Goal: Transaction & Acquisition: Purchase product/service

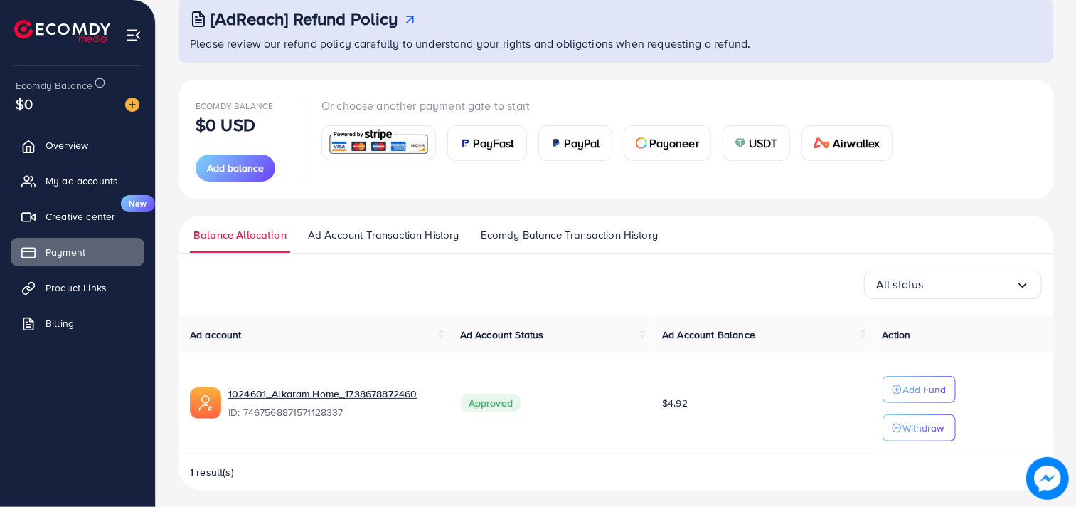
scroll to position [97, 0]
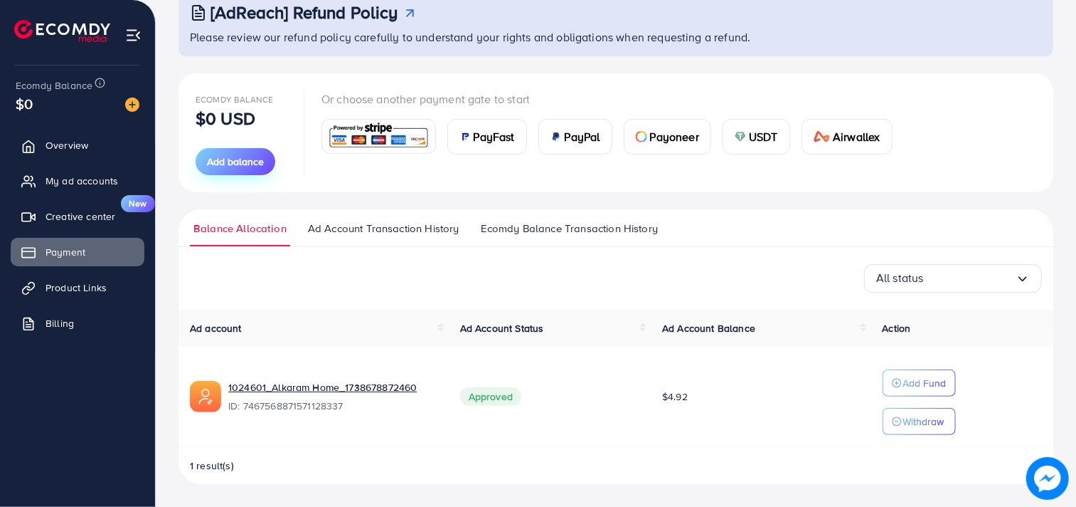
click at [240, 154] on span "Add balance" at bounding box center [235, 161] width 57 height 14
click at [232, 152] on button "Add balance" at bounding box center [236, 161] width 80 height 27
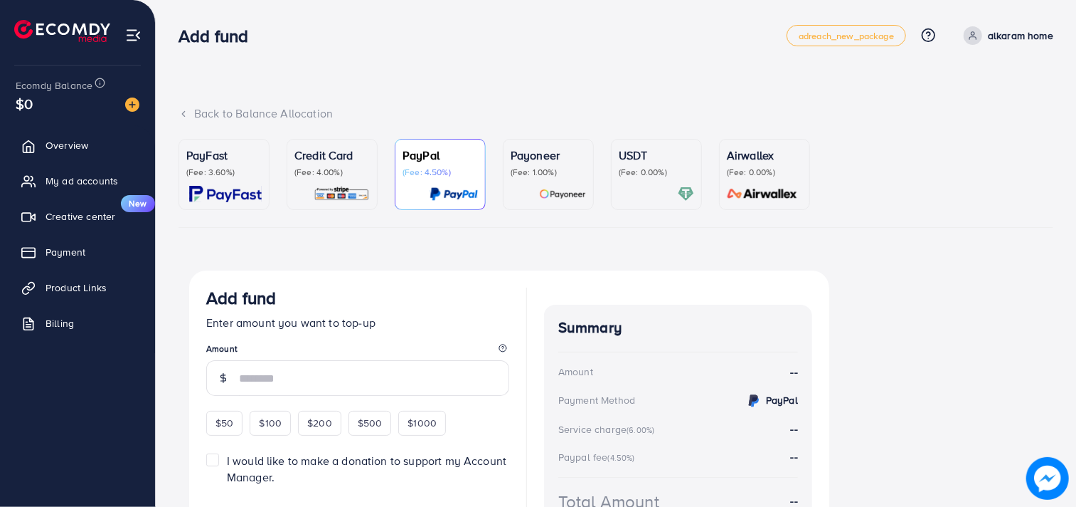
click at [345, 202] on link "Credit Card (Fee: 4.00%)" at bounding box center [332, 174] width 91 height 71
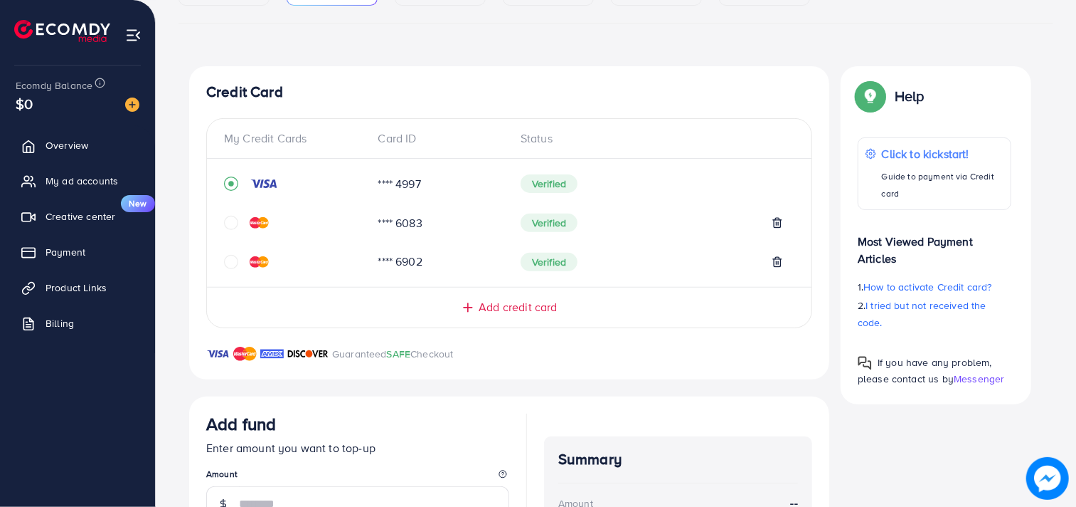
scroll to position [316, 0]
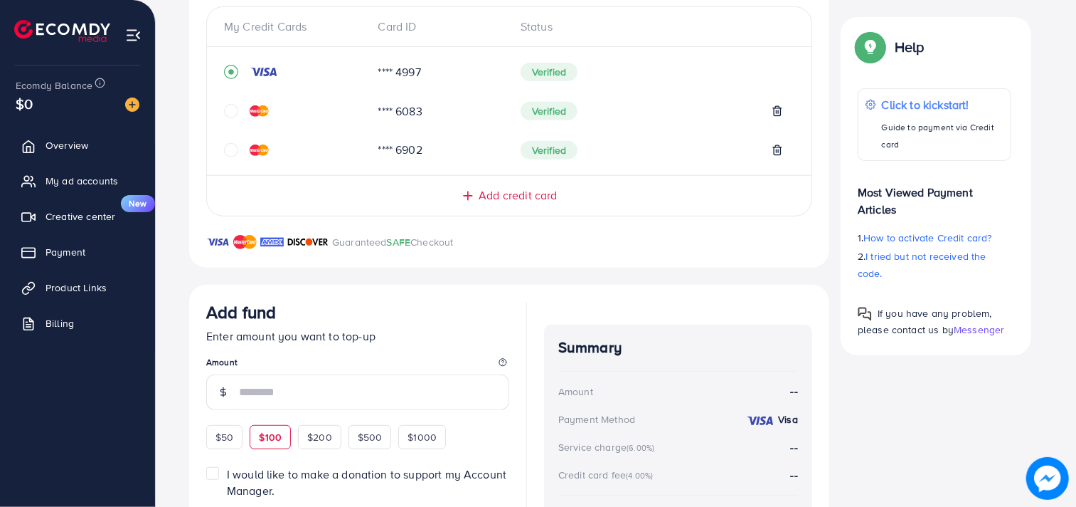
click at [275, 430] on span "$100" at bounding box center [270, 437] width 23 height 14
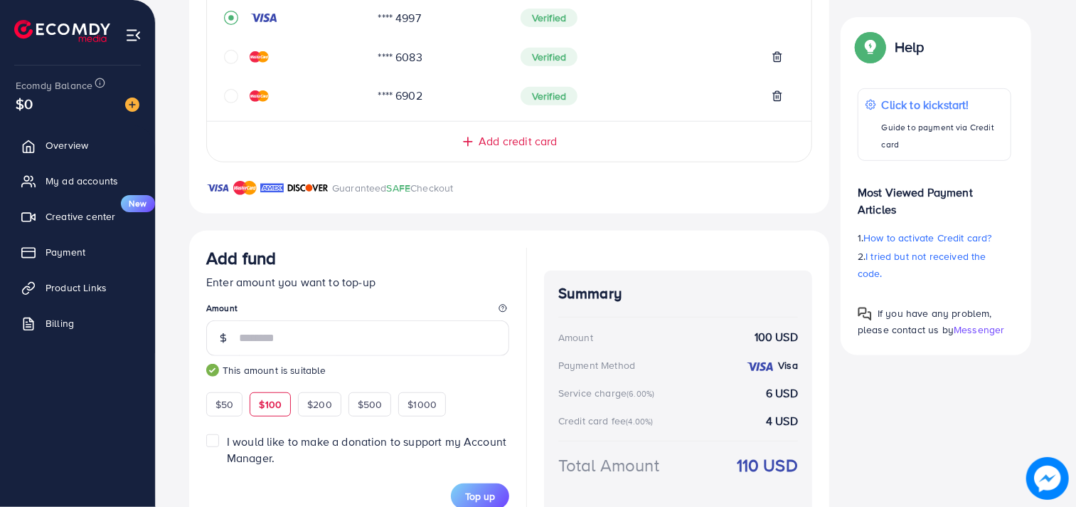
scroll to position [429, 0]
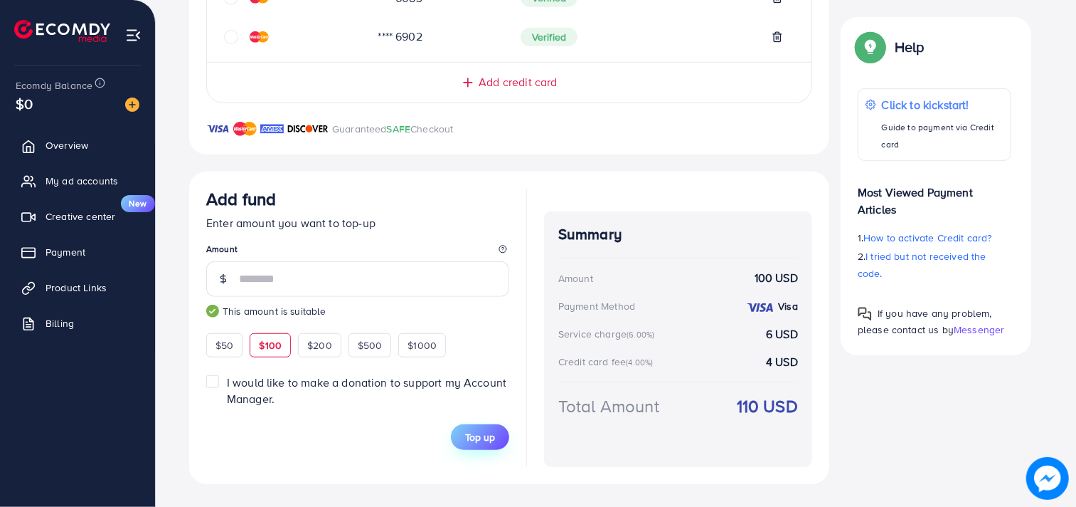
click at [492, 436] on span "Top up" at bounding box center [480, 437] width 30 height 14
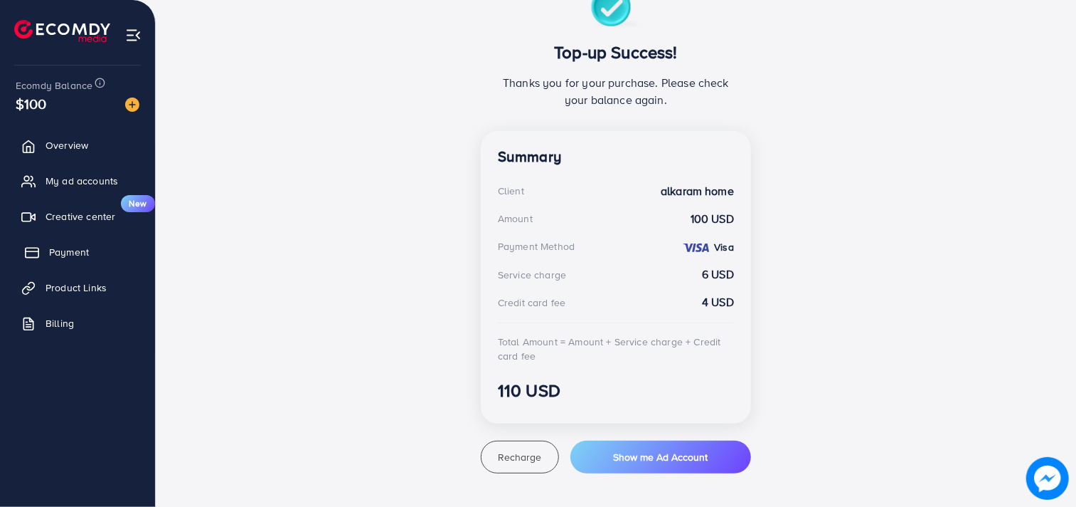
click at [64, 250] on span "Payment" at bounding box center [69, 252] width 40 height 14
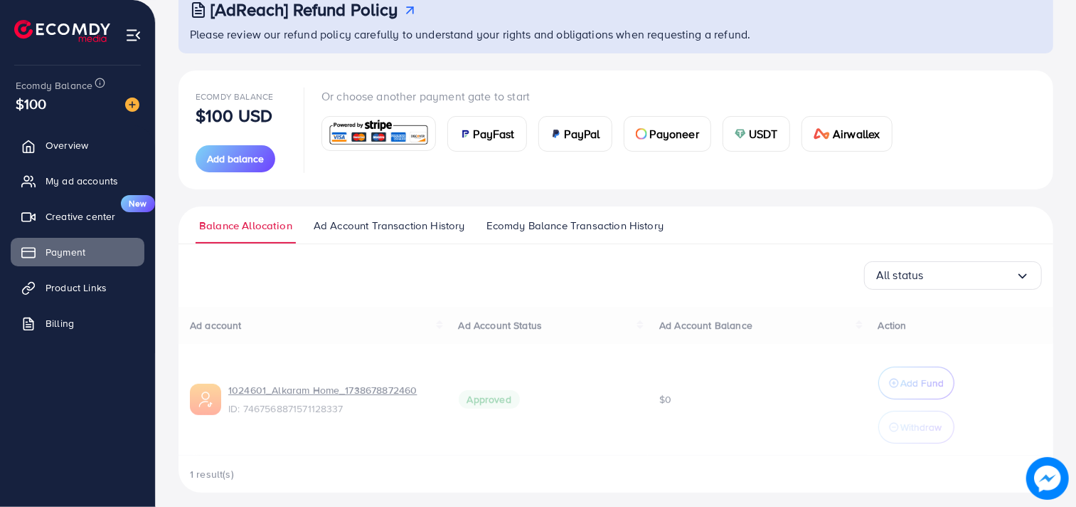
scroll to position [108, 0]
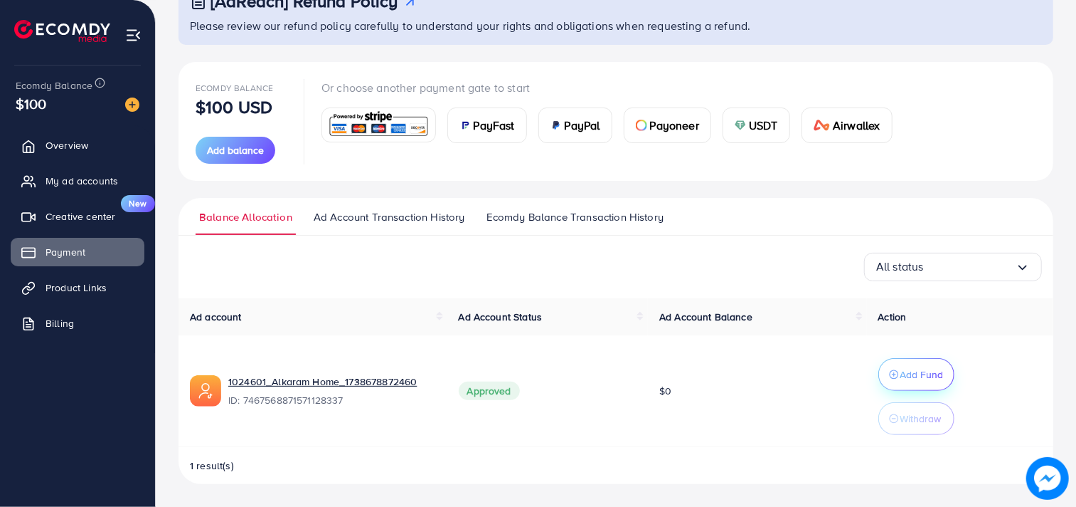
click at [906, 361] on button "Add Fund" at bounding box center [917, 374] width 76 height 33
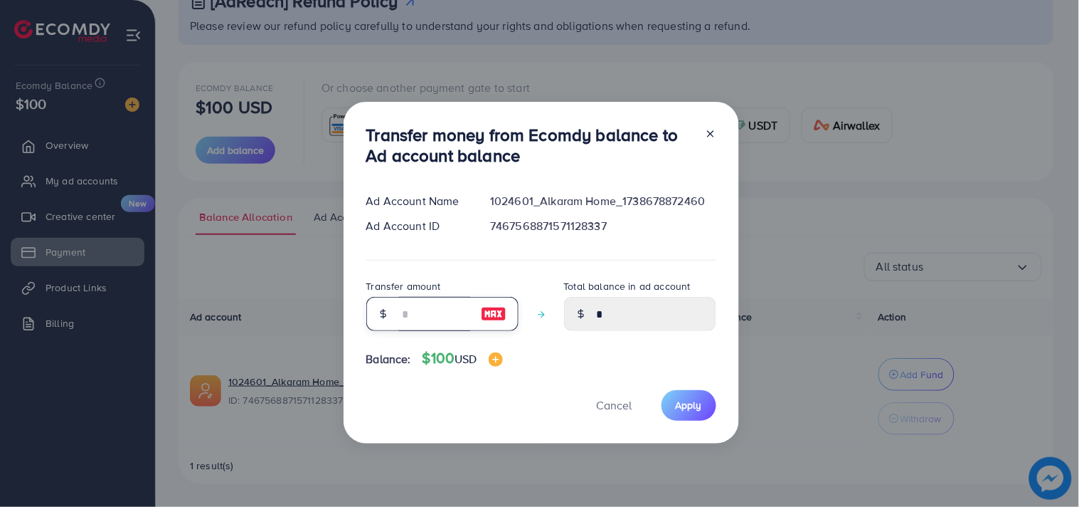
click at [421, 328] on input "number" at bounding box center [434, 314] width 71 height 34
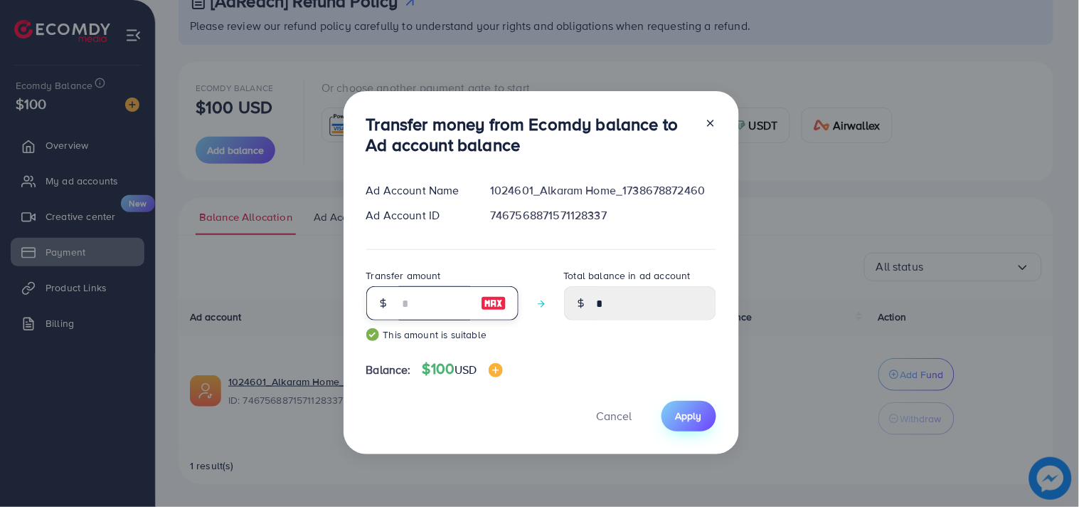
type input "**"
click at [694, 413] on span "Apply" at bounding box center [689, 415] width 26 height 14
click at [683, 417] on span "Apply" at bounding box center [689, 415] width 26 height 14
